Goal: Task Accomplishment & Management: Manage account settings

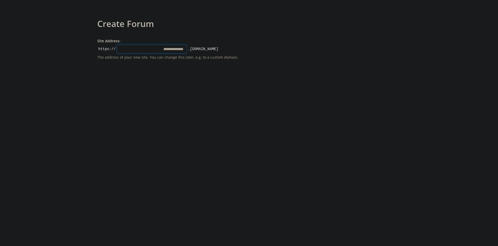
click at [178, 51] on input "Site Address:" at bounding box center [152, 49] width 70 height 9
type input "*"
type input "*******"
click at [109, 76] on form "Site Address: https:// ******* .talkyard.net The address of your new site. You …" at bounding box center [172, 58] width 150 height 41
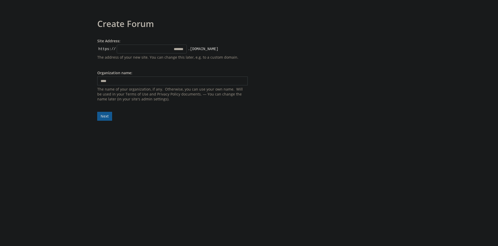
type input "****"
click at [108, 119] on form "Site Address: https:// ******* .talkyard.net The address of your new site. You …" at bounding box center [172, 79] width 150 height 82
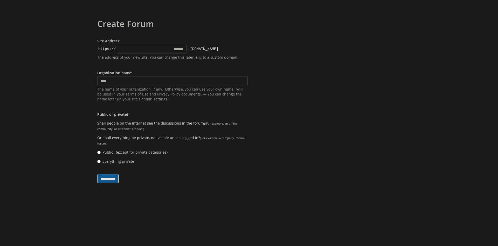
click at [119, 182] on input "**********" at bounding box center [108, 178] width 22 height 9
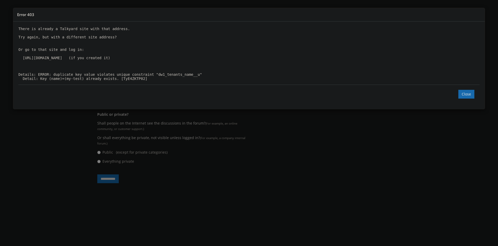
click at [238, 150] on div "Error 403 There is already a Talkyard site with that address. Try again, but wi…" at bounding box center [249, 123] width 498 height 246
click at [468, 99] on button "Close" at bounding box center [466, 94] width 16 height 9
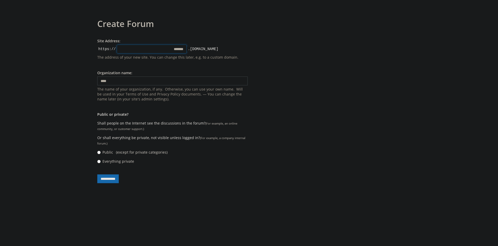
click at [184, 48] on input "*******" at bounding box center [152, 49] width 70 height 9
type input "**********"
click at [109, 178] on input "**********" at bounding box center [108, 178] width 22 height 9
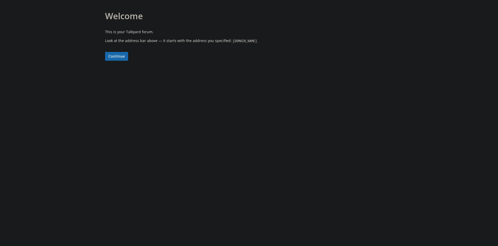
drag, startPoint x: 274, startPoint y: 41, endPoint x: 229, endPoint y: 41, distance: 44.6
click at [229, 41] on p "Look at the address bar above — it starts with the address you specified: [DOMA…" at bounding box center [250, 40] width 290 height 5
copy code "[DOMAIN_NAME]"
click at [124, 55] on button "Continue" at bounding box center [116, 56] width 23 height 9
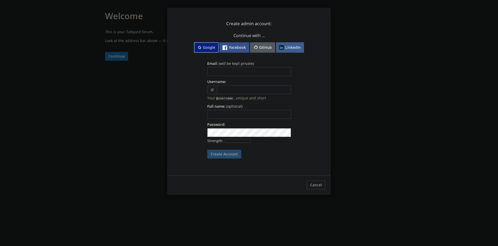
click at [210, 50] on button "Google" at bounding box center [206, 47] width 25 height 10
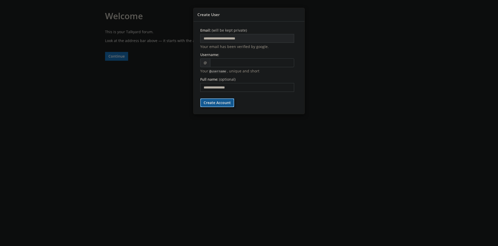
click at [221, 106] on button "Create Account" at bounding box center [217, 102] width 34 height 9
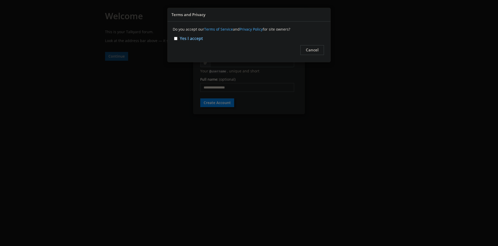
click at [178, 38] on div "Yes I accept" at bounding box center [249, 39] width 152 height 6
click at [176, 38] on input "Yes I accept" at bounding box center [175, 38] width 3 height 3
checkbox input "****"
click at [322, 51] on button "Continue" at bounding box center [309, 50] width 29 height 10
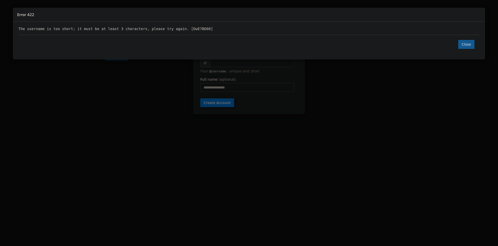
click at [470, 47] on button "Close" at bounding box center [466, 44] width 16 height 9
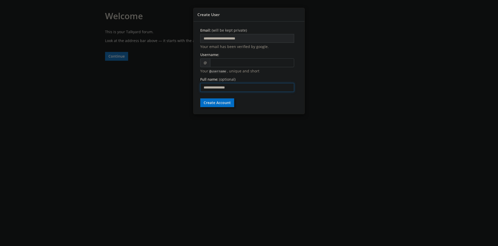
drag, startPoint x: 240, startPoint y: 87, endPoint x: 162, endPoint y: 84, distance: 78.1
click at [200, 84] on input "**********" at bounding box center [247, 87] width 94 height 9
click at [230, 62] on input "text" at bounding box center [252, 62] width 84 height 9
type input "*****"
click at [229, 100] on button "Create Account" at bounding box center [217, 102] width 34 height 9
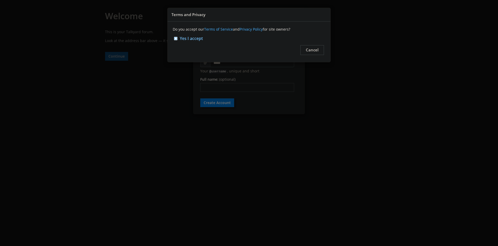
click at [176, 38] on input "Yes I accept" at bounding box center [175, 38] width 3 height 3
checkbox input "****"
click at [319, 53] on button "Continue" at bounding box center [309, 50] width 29 height 10
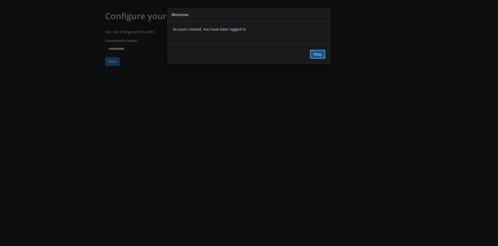
click at [313, 52] on button "Okay" at bounding box center [317, 54] width 15 height 9
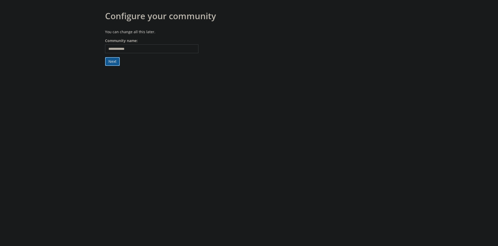
click at [118, 62] on button "Next" at bounding box center [112, 61] width 15 height 9
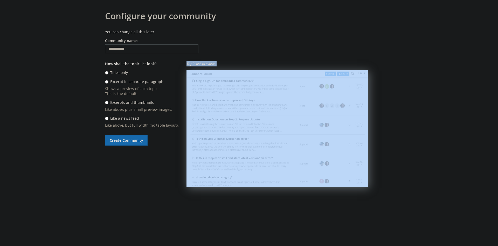
drag, startPoint x: 220, startPoint y: 49, endPoint x: 334, endPoint y: 158, distance: 157.2
click at [334, 158] on div "**********" at bounding box center [250, 140] width 290 height 205
click at [161, 171] on div "How shall the topic list look? Titles only Excerpt in separate paragraph Shows …" at bounding box center [142, 152] width 74 height 182
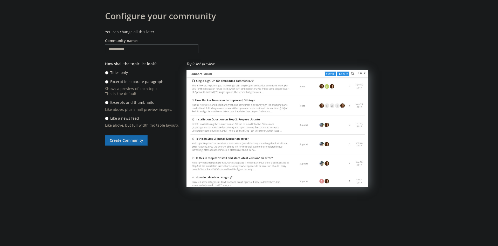
click at [119, 74] on label "Titles only" at bounding box center [119, 72] width 18 height 5
click at [108, 74] on input "Titles only" at bounding box center [106, 72] width 3 height 3
radio input "****"
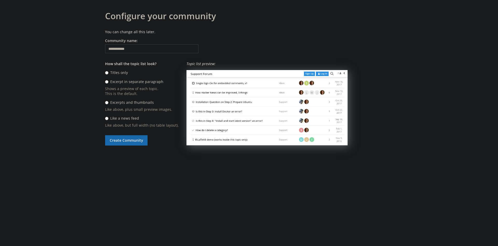
click at [117, 80] on label "Excerpt in separate paragraph" at bounding box center [136, 81] width 53 height 5
click at [108, 80] on input "Excerpt in separate paragraph" at bounding box center [106, 81] width 3 height 3
radio input "****"
radio input "*****"
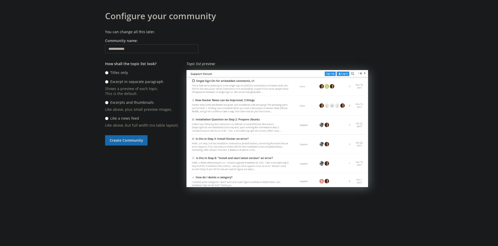
click at [117, 105] on label "Excerpts and thumbnails" at bounding box center [132, 102] width 44 height 5
click at [108, 104] on input "Excerpts and thumbnails" at bounding box center [106, 102] width 3 height 3
radio input "****"
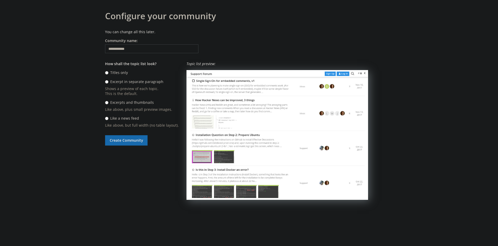
click at [121, 82] on label "Excerpt in separate paragraph" at bounding box center [136, 81] width 53 height 5
click at [108, 82] on input "Excerpt in separate paragraph" at bounding box center [106, 81] width 3 height 3
radio input "****"
radio input "*****"
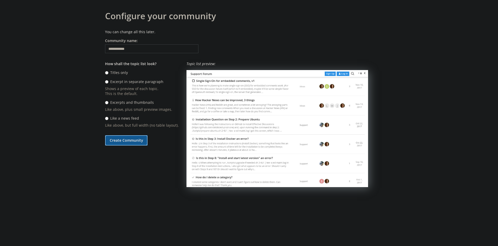
click at [123, 141] on button "Create Community" at bounding box center [126, 140] width 43 height 10
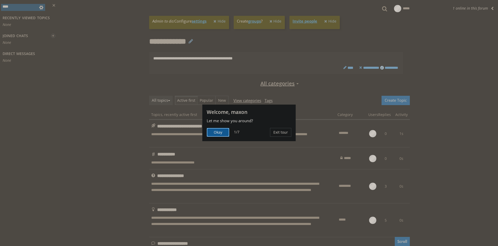
click at [224, 133] on button "Okay" at bounding box center [218, 132] width 23 height 9
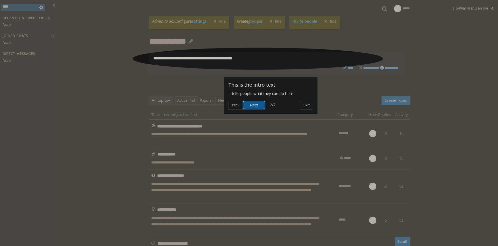
click at [257, 105] on button "Next" at bounding box center [254, 105] width 23 height 9
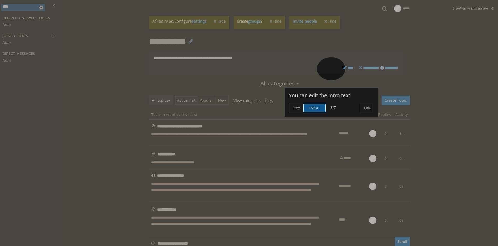
click at [319, 107] on button "Next" at bounding box center [314, 107] width 23 height 9
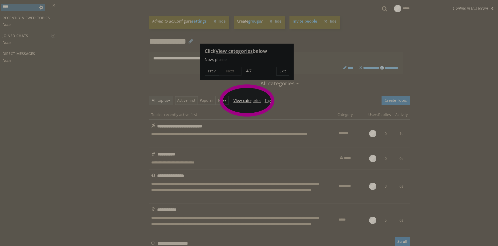
click at [233, 72] on div "Prev Next 4/7 Exit" at bounding box center [247, 71] width 85 height 9
click at [242, 99] on link "View categories" at bounding box center [247, 101] width 32 height 10
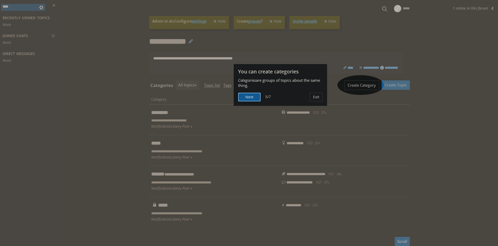
click at [247, 97] on button "Next" at bounding box center [249, 97] width 23 height 9
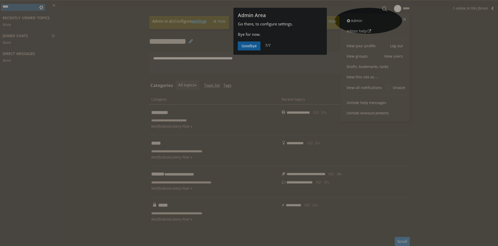
click at [249, 47] on button "Goodbye" at bounding box center [249, 45] width 23 height 9
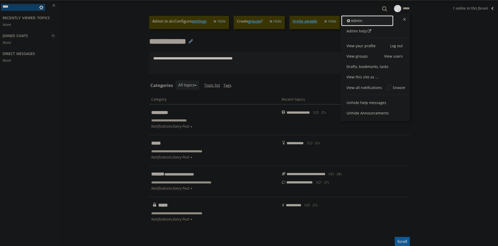
click at [358, 20] on span "Admin" at bounding box center [354, 20] width 16 height 5
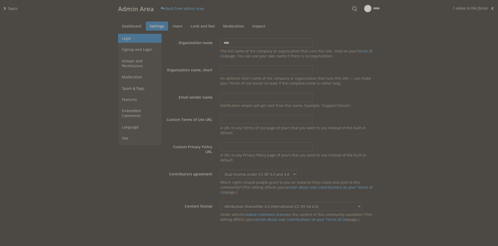
select select "40"
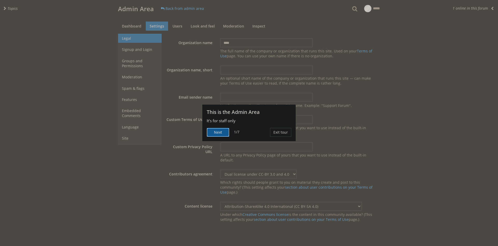
click at [222, 133] on button "Next" at bounding box center [218, 132] width 23 height 9
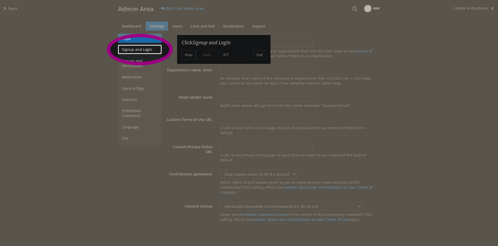
click at [157, 50] on link "Signup and Login" at bounding box center [140, 49] width 44 height 9
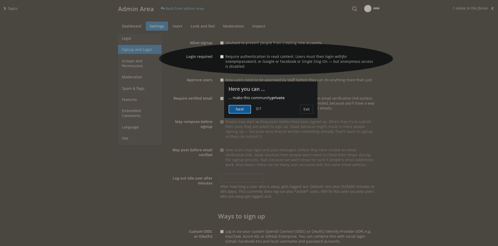
click at [243, 107] on button "Next" at bounding box center [239, 109] width 23 height 9
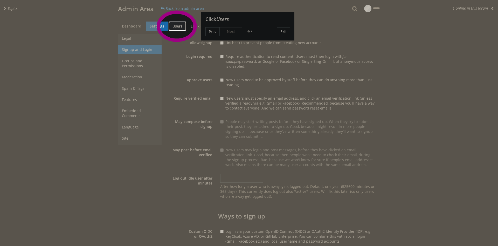
click at [179, 26] on link "Users" at bounding box center [178, 26] width 18 height 9
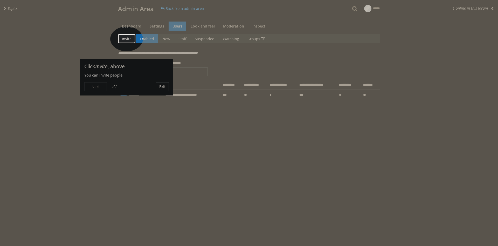
click at [130, 40] on link "Invite" at bounding box center [126, 38] width 17 height 9
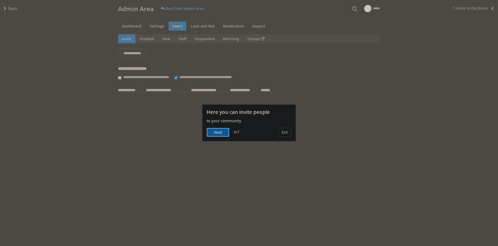
click at [225, 135] on button "Next" at bounding box center [218, 132] width 23 height 9
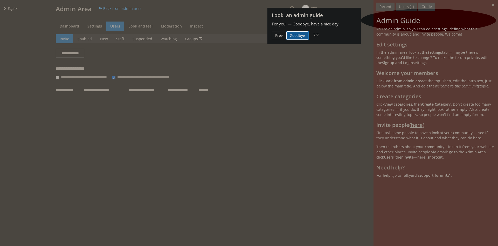
click at [299, 36] on button "Goodbye" at bounding box center [297, 35] width 23 height 9
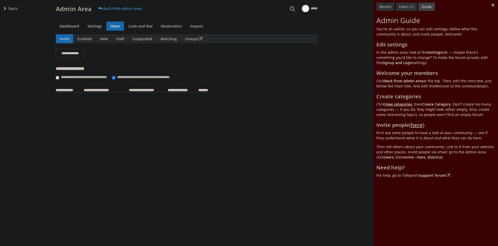
click at [494, 4] on button at bounding box center [493, 5] width 9 height 10
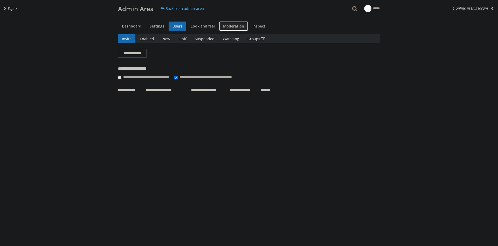
click at [227, 28] on link "Moderation" at bounding box center [233, 26] width 29 height 9
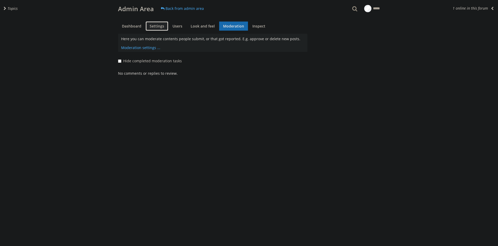
click at [158, 26] on link "Settings" at bounding box center [157, 26] width 22 height 9
select select "40"
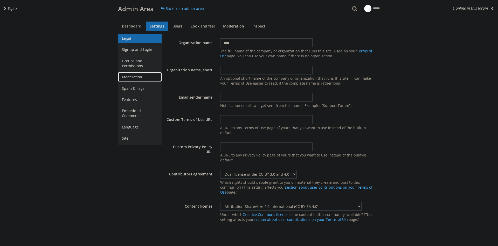
click at [148, 74] on link "Moderation" at bounding box center [140, 76] width 44 height 9
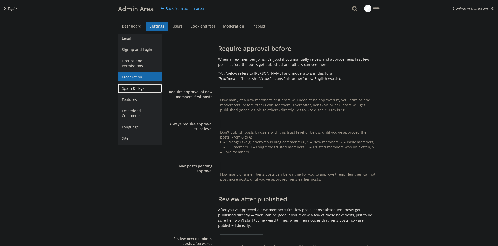
click at [146, 89] on link "Spam & flags" at bounding box center [140, 88] width 44 height 9
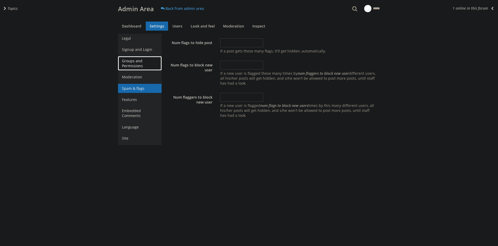
click at [143, 65] on link "Groups and Permissions" at bounding box center [140, 63] width 44 height 14
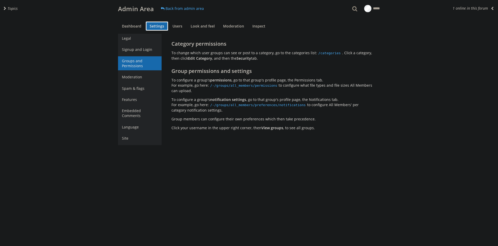
click at [146, 29] on link "Settings" at bounding box center [157, 26] width 22 height 9
select select "40"
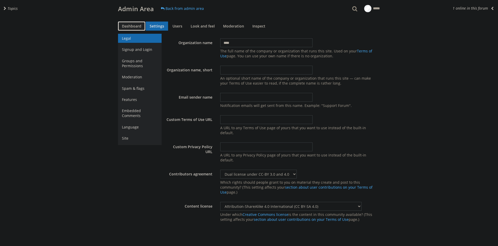
click at [138, 25] on link "Dashboard" at bounding box center [131, 26] width 27 height 9
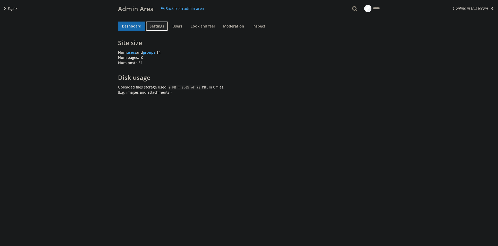
click at [166, 26] on link "Settings" at bounding box center [157, 26] width 22 height 9
select select "40"
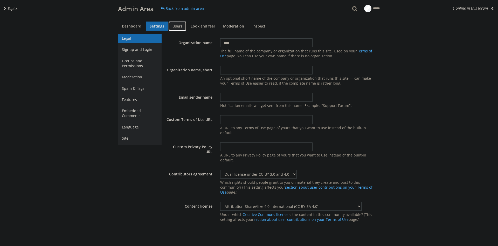
click at [177, 26] on link "Users" at bounding box center [178, 26] width 18 height 9
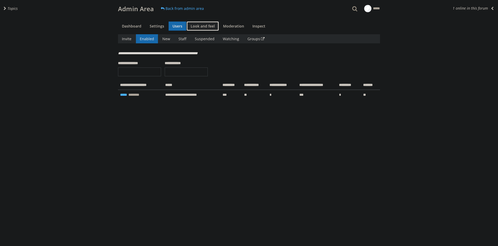
click at [196, 23] on link "Look and feel" at bounding box center [203, 26] width 32 height 9
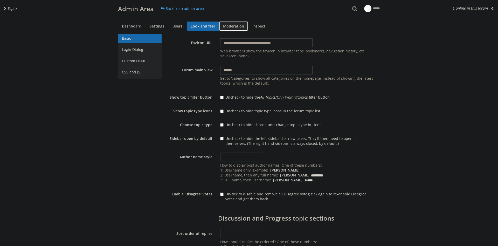
click at [237, 27] on link "Moderation" at bounding box center [233, 26] width 29 height 9
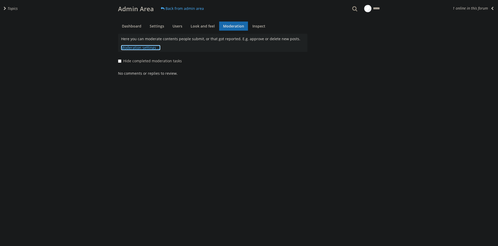
click at [144, 48] on link "Moderation settings ..." at bounding box center [140, 47] width 39 height 5
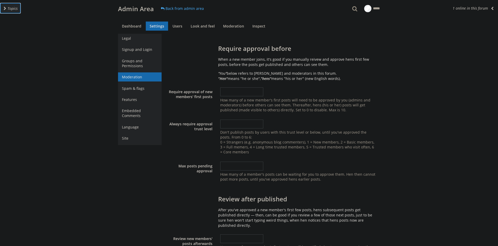
click at [15, 10] on span "Topics" at bounding box center [13, 8] width 10 height 5
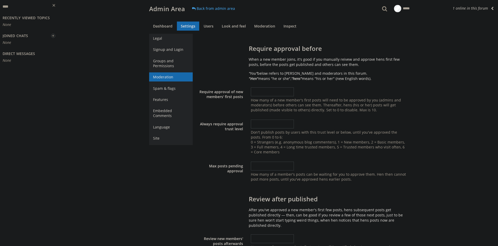
click at [102, 154] on div "Topics 1 online in this forum 1 Admin Area No internet connection Back from adm…" at bounding box center [279, 161] width 438 height 322
click at [159, 11] on h1 "Admin Area" at bounding box center [167, 9] width 36 height 6
click at [210, 8] on link "Back from admin area" at bounding box center [213, 8] width 49 height 9
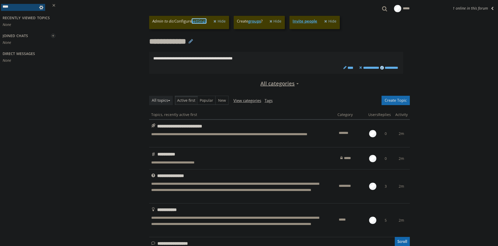
click at [204, 22] on link "settings" at bounding box center [199, 20] width 15 height 5
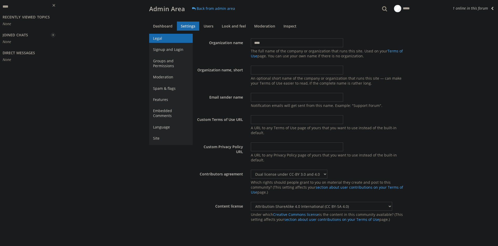
select select "40"
click at [165, 80] on link "Moderation" at bounding box center [171, 76] width 44 height 9
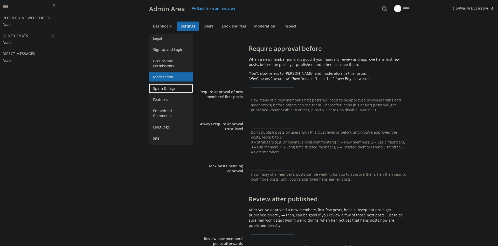
click at [165, 86] on link "Spam & flags" at bounding box center [171, 88] width 44 height 9
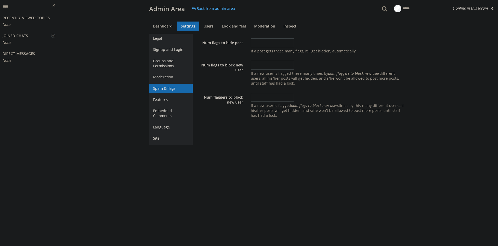
click at [165, 82] on ul "Legal Signup and Login Groups and Permissions Moderation Spam & flags Features …" at bounding box center [171, 89] width 44 height 111
click at [168, 74] on link "Moderation" at bounding box center [171, 76] width 44 height 9
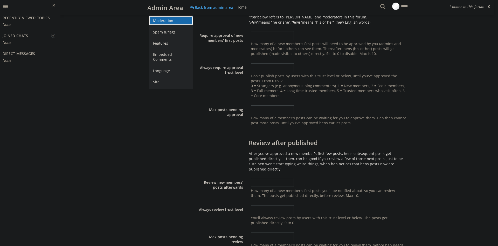
scroll to position [71, 0]
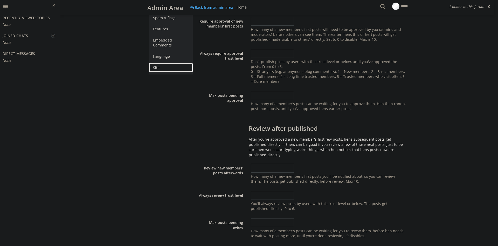
click at [167, 68] on link "Site" at bounding box center [171, 67] width 44 height 9
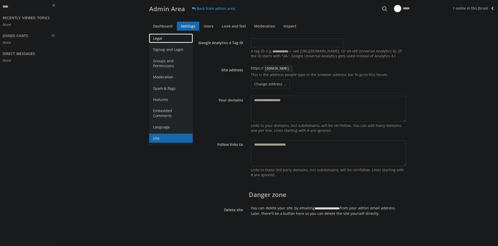
click at [164, 37] on link "Legal" at bounding box center [171, 38] width 44 height 9
select select "40"
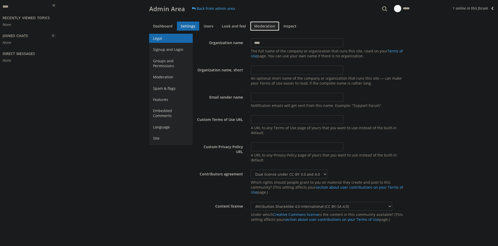
click at [263, 25] on link "Moderation" at bounding box center [264, 26] width 29 height 9
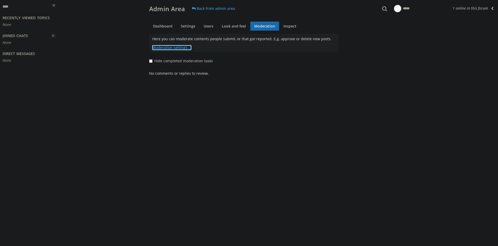
click at [179, 48] on link "Moderation settings ..." at bounding box center [171, 47] width 39 height 5
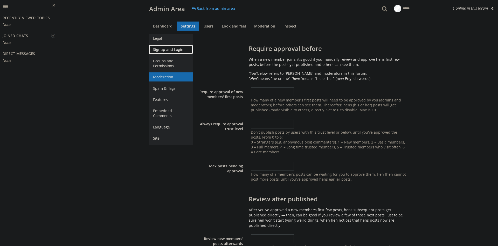
click at [178, 51] on link "Signup and Login" at bounding box center [171, 49] width 44 height 9
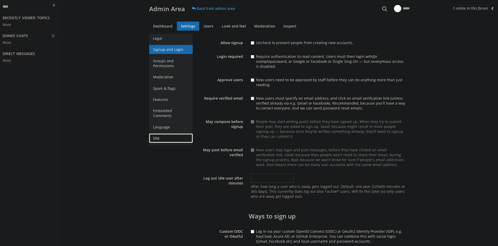
click at [180, 140] on link "Site" at bounding box center [171, 138] width 44 height 9
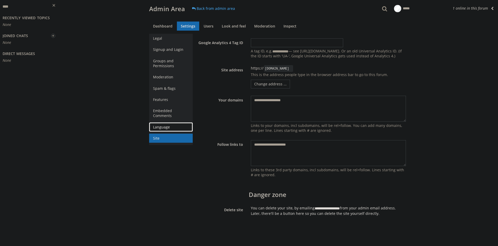
click at [180, 127] on link "Language" at bounding box center [171, 126] width 44 height 9
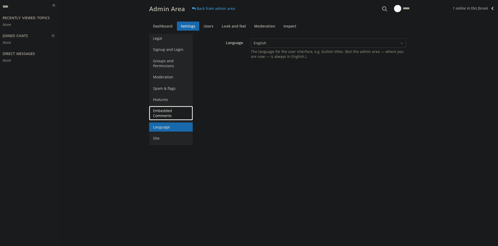
click at [172, 116] on link "Embedded Comments" at bounding box center [171, 113] width 44 height 14
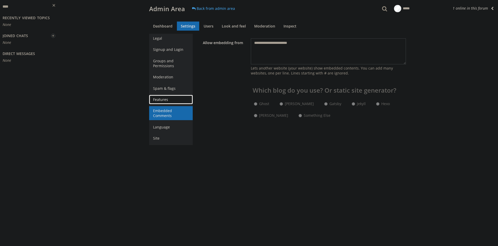
click at [170, 101] on link "Features" at bounding box center [171, 99] width 44 height 9
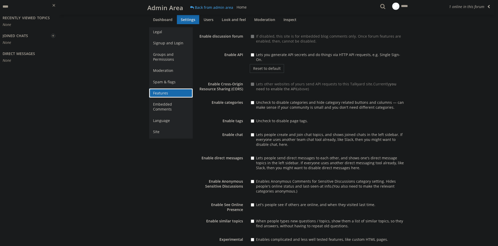
scroll to position [10, 0]
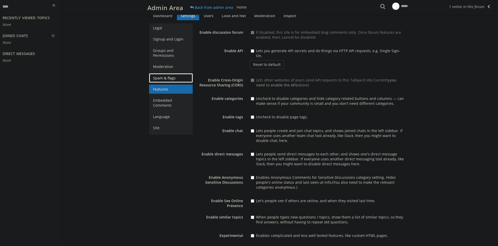
click at [177, 80] on link "Spam & flags" at bounding box center [171, 77] width 44 height 9
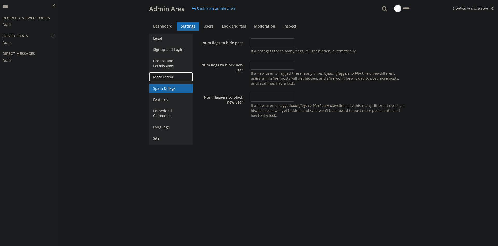
click at [163, 76] on link "Moderation" at bounding box center [171, 76] width 44 height 9
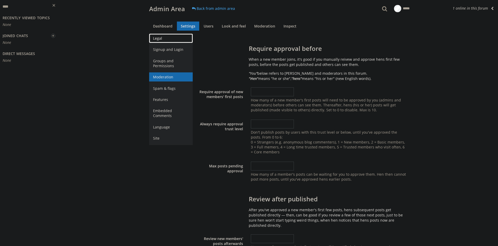
click at [166, 37] on link "Legal" at bounding box center [171, 38] width 44 height 9
select select "40"
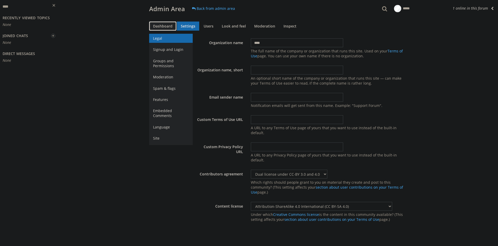
click at [169, 27] on link "Dashboard" at bounding box center [162, 26] width 27 height 9
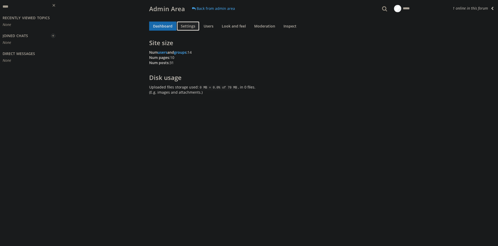
click at [182, 27] on link "Settings" at bounding box center [188, 26] width 22 height 9
select select "40"
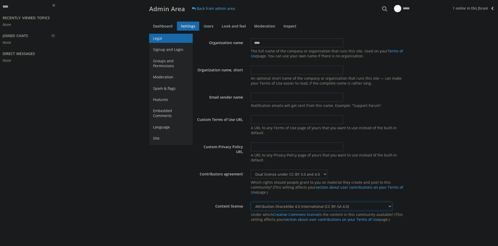
click at [251, 202] on select "Attribution 4.0 International (CC BY 4.0) Attribution-ShareAlike 4.0 Internatio…" at bounding box center [321, 206] width 141 height 9
click at [201, 207] on label "Content license" at bounding box center [220, 203] width 54 height 9
click at [163, 53] on link "Signup and Login" at bounding box center [171, 49] width 44 height 9
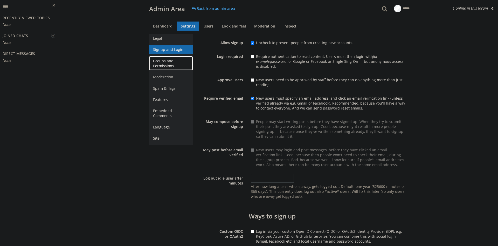
click at [159, 66] on link "Groups and Permissions" at bounding box center [171, 63] width 44 height 14
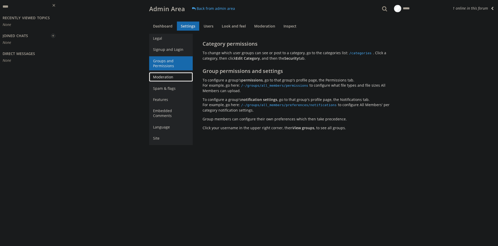
click at [163, 75] on link "Moderation" at bounding box center [171, 76] width 44 height 9
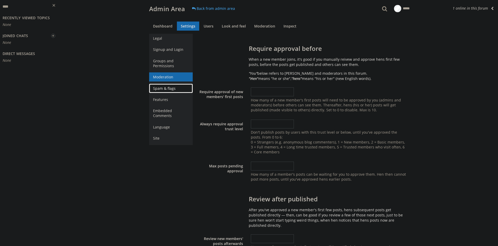
click at [175, 90] on link "Spam & flags" at bounding box center [171, 88] width 44 height 9
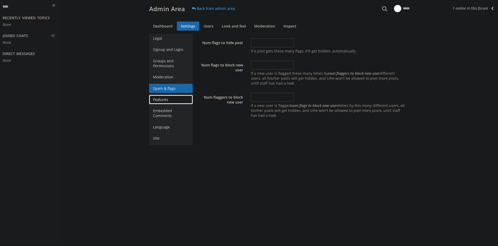
click at [173, 95] on link "Features" at bounding box center [171, 99] width 44 height 9
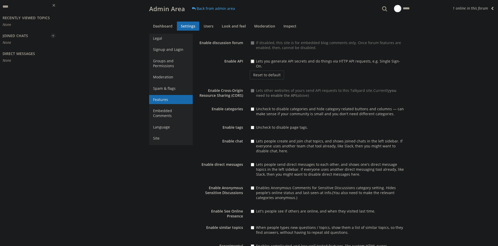
click at [254, 62] on input "Lets you generate API secrets and do things via HTTP API requests, e.g. Single …" at bounding box center [252, 61] width 3 height 3
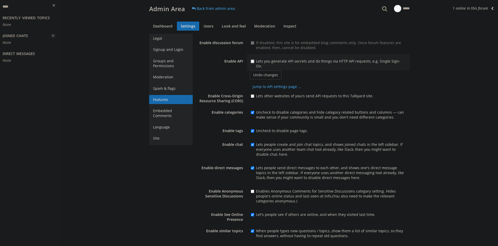
click at [254, 62] on input "Lets you generate API secrets and do things via HTTP API requests, e.g. Single …" at bounding box center [252, 61] width 3 height 3
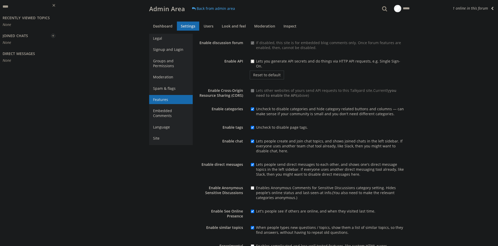
click at [254, 62] on input "Lets you generate API secrets and do things via HTTP API requests, e.g. Single …" at bounding box center [252, 61] width 3 height 3
checkbox input "****"
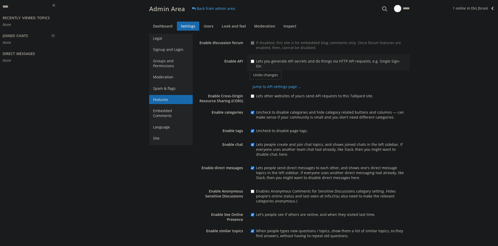
click at [430, 85] on div "Topics 1 online in this forum 1 Admin Area No internet connection Back from adm…" at bounding box center [279, 140] width 438 height 280
click at [177, 110] on link "Embedded Comments" at bounding box center [171, 113] width 44 height 14
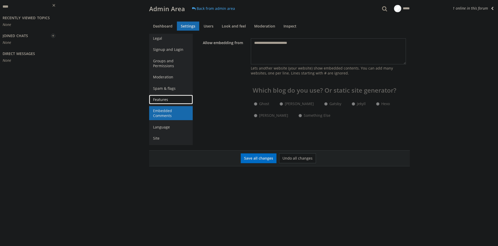
click at [172, 100] on link "Features" at bounding box center [171, 99] width 44 height 9
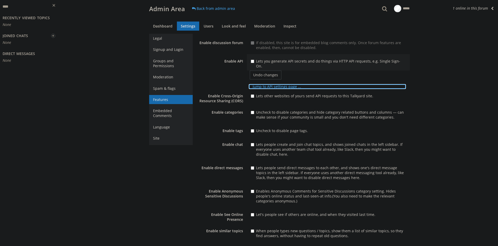
click at [287, 84] on link "Jump to API settings page ..." at bounding box center [327, 86] width 157 height 5
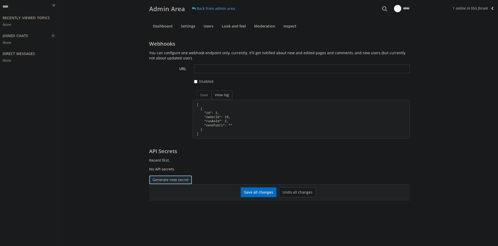
click at [185, 181] on button "Generate new secret" at bounding box center [170, 179] width 43 height 9
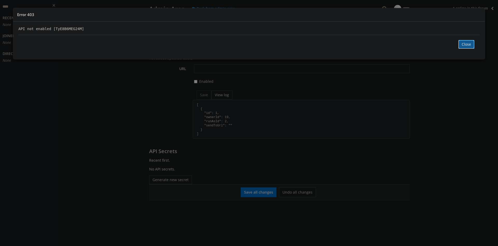
click at [464, 49] on button "Close" at bounding box center [466, 44] width 16 height 9
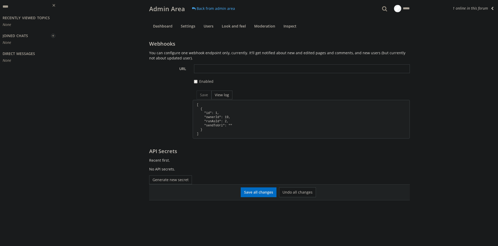
click at [197, 83] on input "Enabled" at bounding box center [195, 81] width 3 height 3
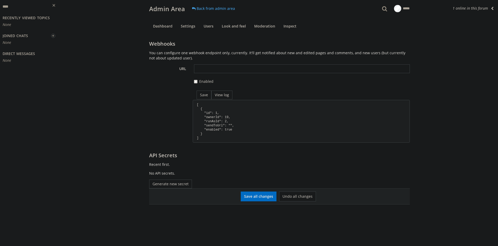
click at [197, 83] on input "Enabled" at bounding box center [195, 81] width 3 height 3
click at [184, 188] on button "Generate new secret" at bounding box center [170, 183] width 43 height 9
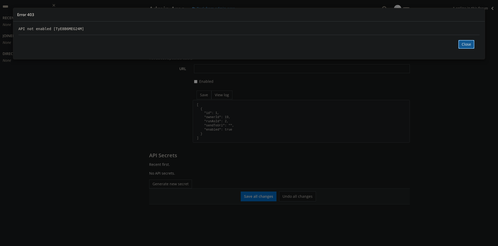
click at [471, 49] on button "Close" at bounding box center [466, 44] width 16 height 9
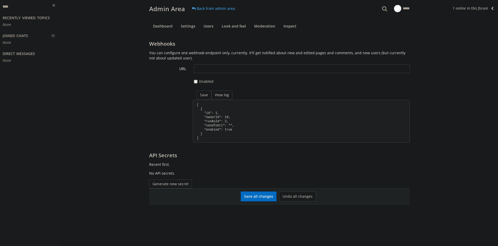
click at [196, 82] on input "Enabled" at bounding box center [195, 81] width 3 height 3
checkbox input "*****"
click at [173, 45] on h3 "Webhooks" at bounding box center [279, 43] width 261 height 5
click at [264, 27] on link "Moderation" at bounding box center [264, 26] width 29 height 9
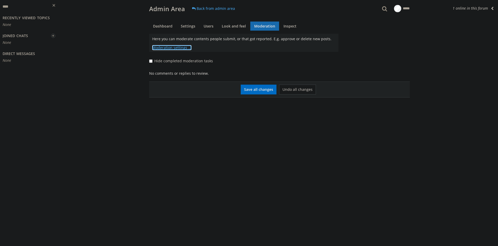
click at [181, 49] on link "Moderation settings ..." at bounding box center [171, 47] width 39 height 5
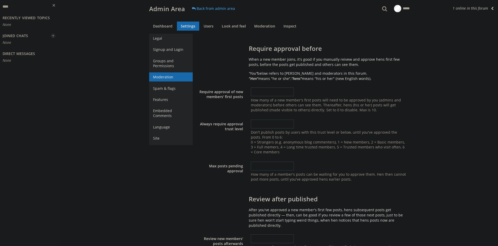
click at [172, 104] on ul "Legal Signup and Login Groups and Permissions Moderation Spam & flags Features …" at bounding box center [171, 89] width 44 height 111
click at [173, 100] on link "Features" at bounding box center [171, 99] width 44 height 9
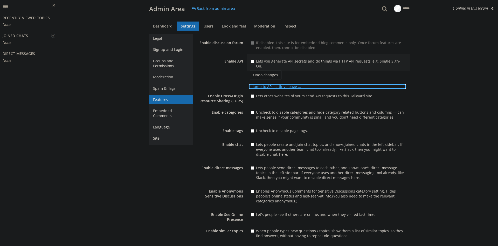
click at [270, 84] on link "Jump to API settings page ..." at bounding box center [327, 86] width 157 height 5
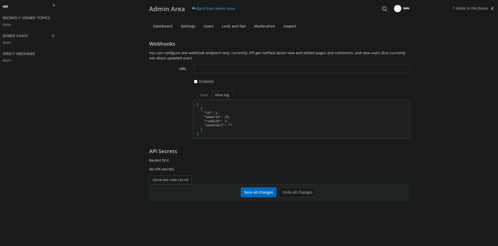
click at [23, 54] on h3 "Direct Messages" at bounding box center [19, 54] width 32 height 4
click at [162, 46] on h3 "Webhooks" at bounding box center [279, 43] width 261 height 5
copy h3 "Webhooks"
click at [163, 46] on h3 "Webhooks" at bounding box center [279, 43] width 261 height 5
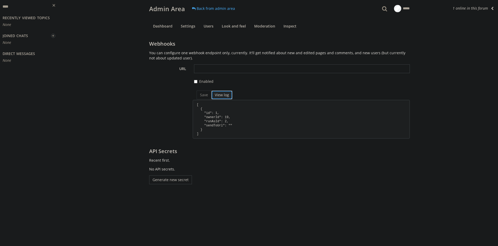
click at [217, 93] on button "View log" at bounding box center [221, 94] width 21 height 9
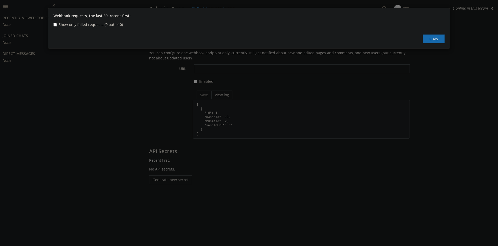
click at [222, 87] on div "Webhook requests, the last 50, recent first: Show only failed requests (0 out o…" at bounding box center [249, 123] width 498 height 246
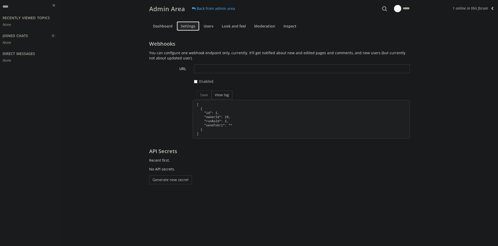
click at [185, 28] on link "Settings" at bounding box center [188, 26] width 22 height 9
select select "40"
click at [207, 68] on input at bounding box center [302, 68] width 216 height 9
click at [206, 98] on div "Save View log" at bounding box center [301, 94] width 217 height 9
click at [213, 97] on button "View log" at bounding box center [221, 94] width 21 height 9
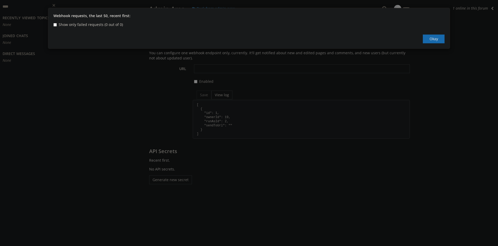
click at [205, 95] on div "Webhook requests, the last 50, recent first: Show only failed requests (0 out o…" at bounding box center [249, 123] width 498 height 246
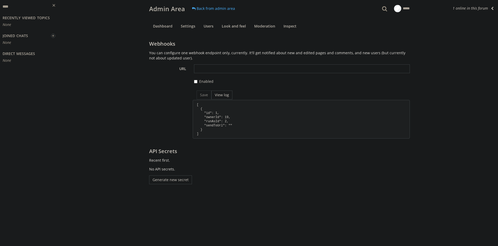
click at [207, 94] on div "Save View log" at bounding box center [301, 94] width 217 height 9
click at [228, 28] on link "Look and feel" at bounding box center [234, 26] width 32 height 9
